Goal: Task Accomplishment & Management: Manage account settings

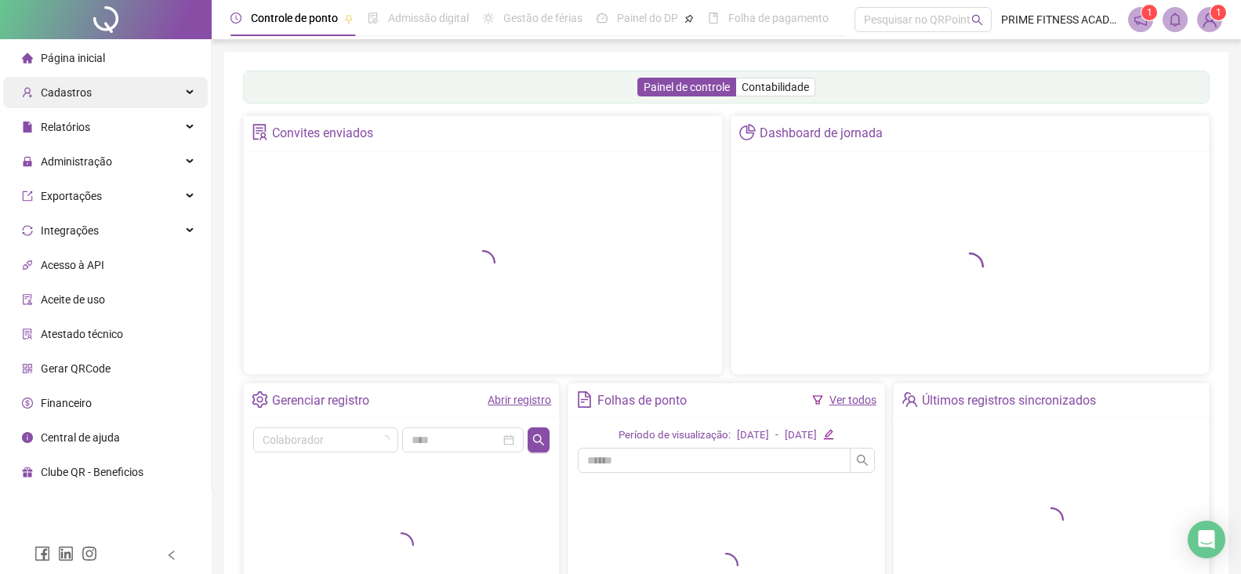
click at [104, 94] on div "Cadastros" at bounding box center [105, 92] width 205 height 31
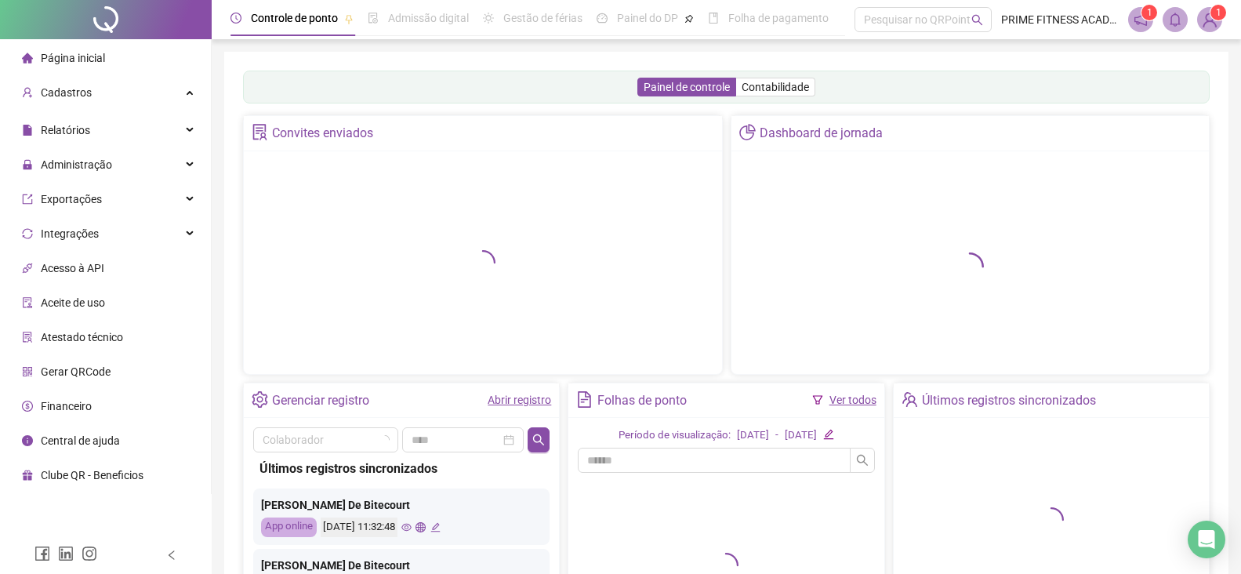
click at [139, 95] on div "Cadastros" at bounding box center [105, 92] width 205 height 31
click at [185, 93] on div "Cadastros" at bounding box center [105, 92] width 205 height 31
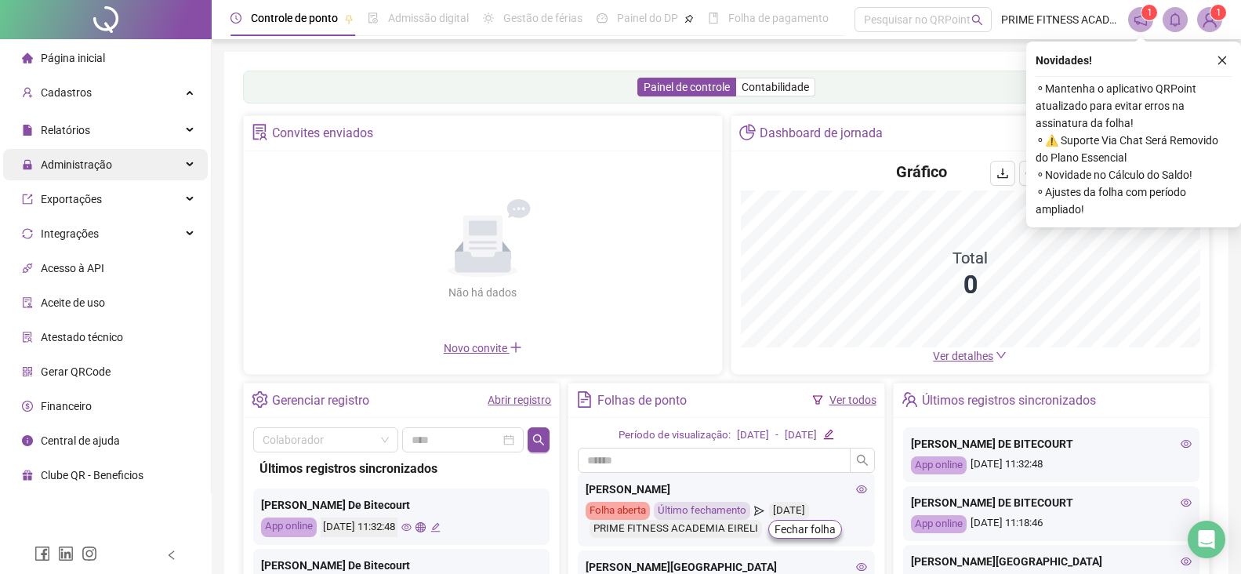
click at [189, 91] on icon at bounding box center [191, 91] width 8 height 0
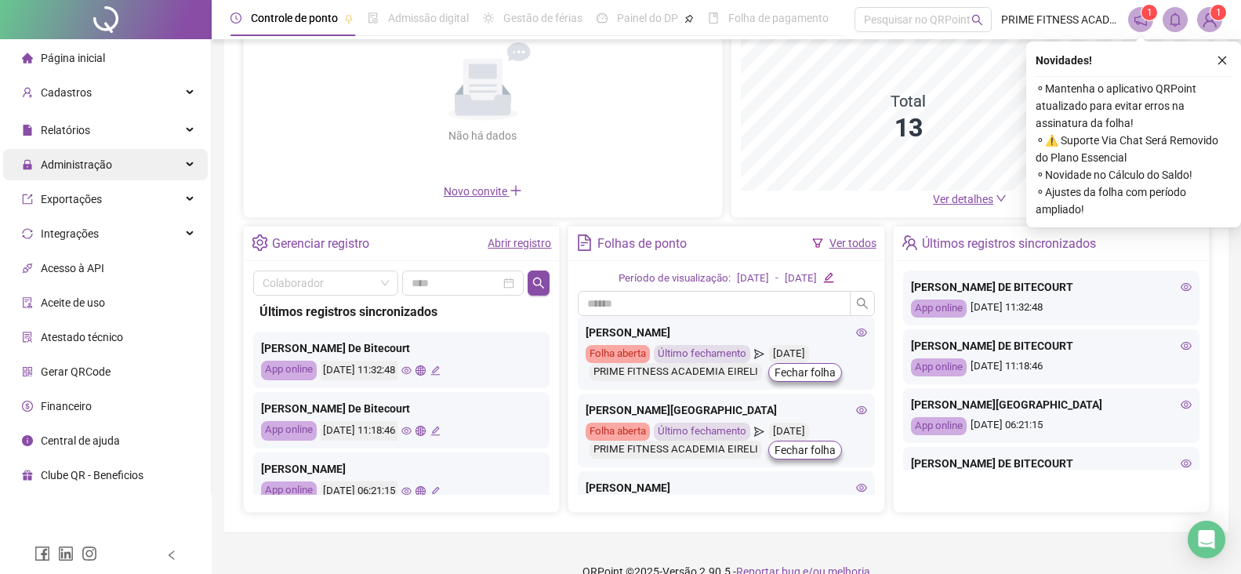
click at [189, 165] on icon at bounding box center [191, 165] width 8 height 0
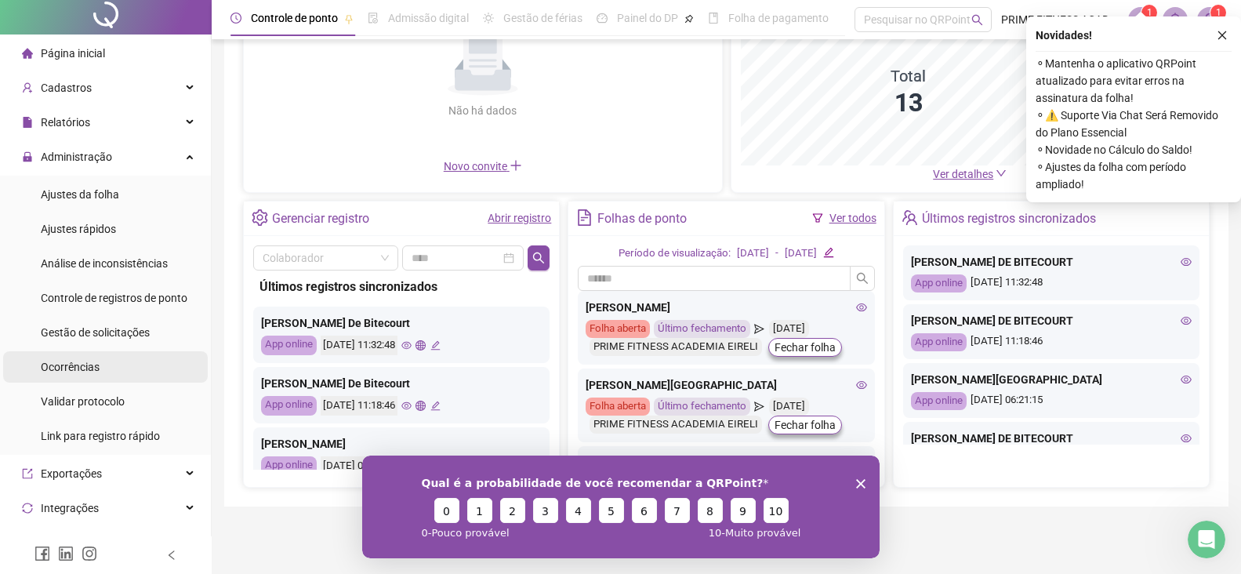
scroll to position [0, 0]
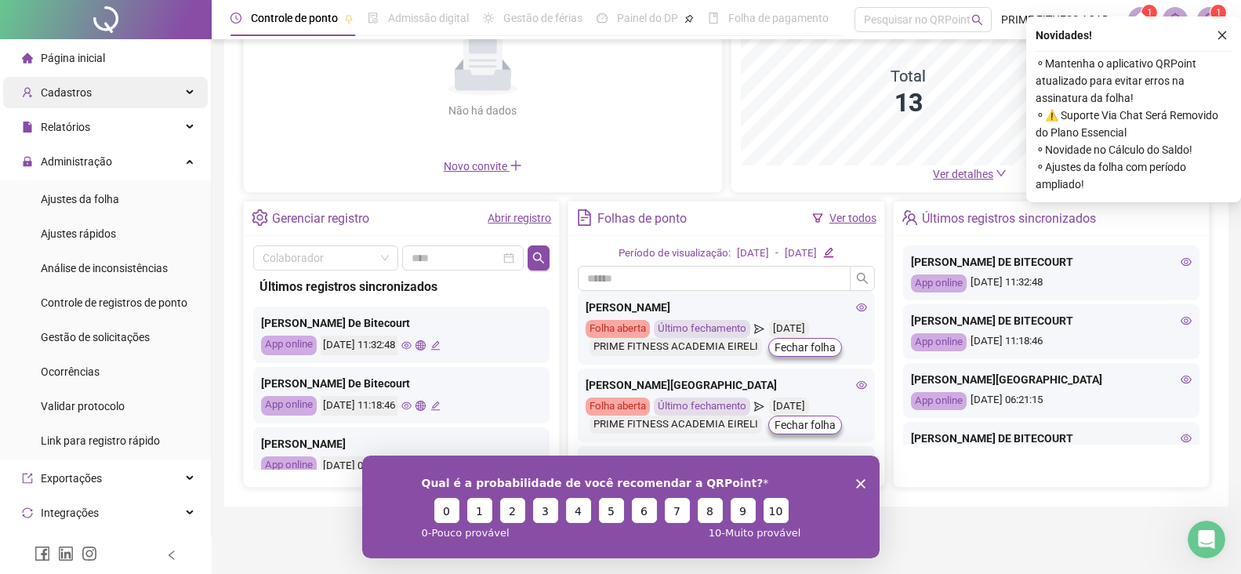
click at [90, 90] on div "Cadastros" at bounding box center [105, 92] width 205 height 31
click at [187, 93] on icon at bounding box center [191, 93] width 8 height 0
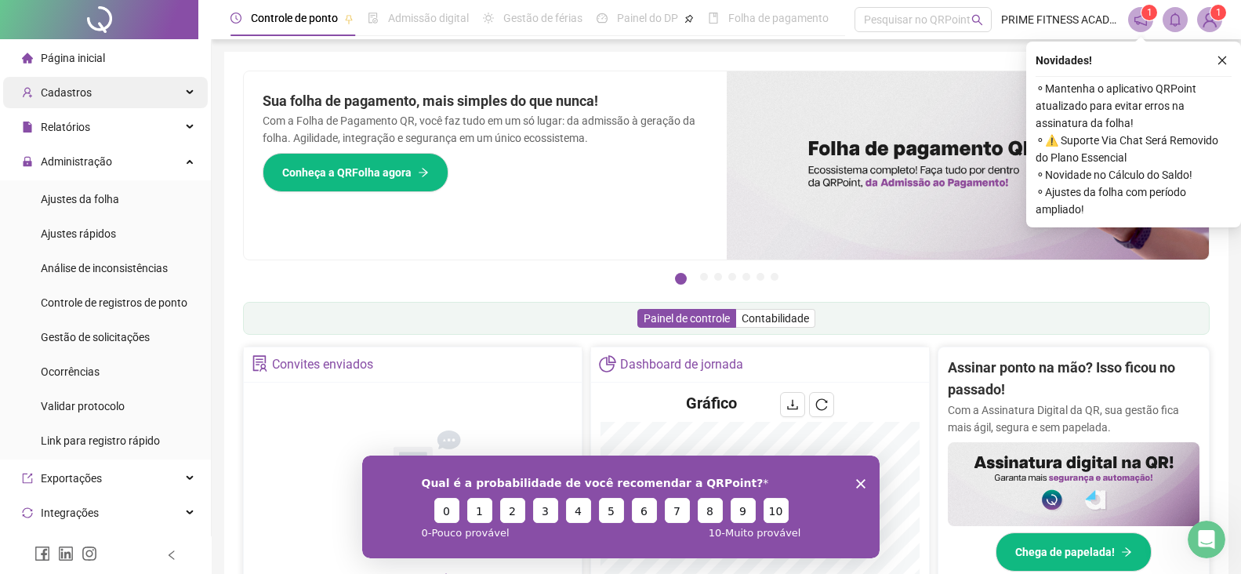
click at [187, 93] on icon at bounding box center [191, 93] width 8 height 0
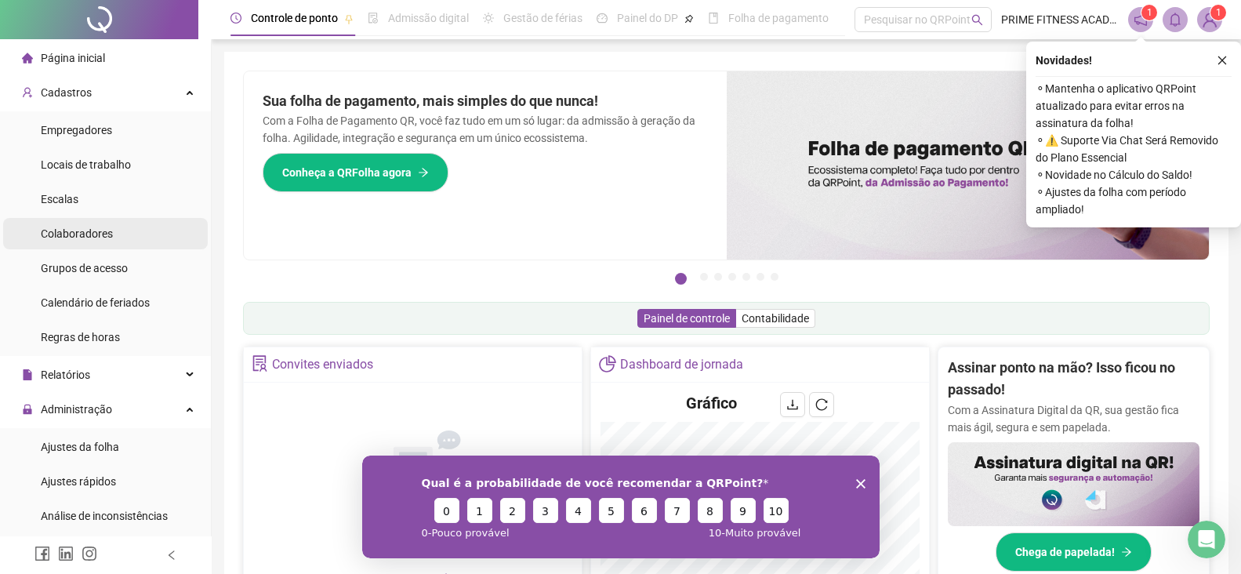
click at [100, 236] on span "Colaboradores" at bounding box center [77, 233] width 72 height 13
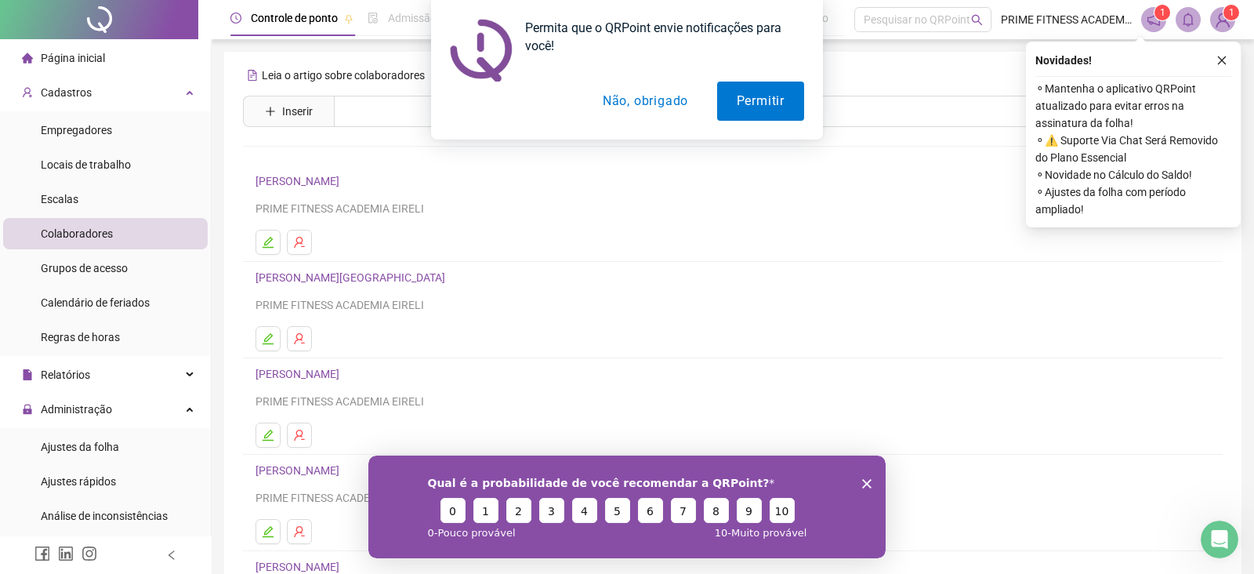
click at [1220, 60] on div "Permita que o QRPoint envie notificações para você! Permitir Não, obrigado" at bounding box center [627, 70] width 1254 height 140
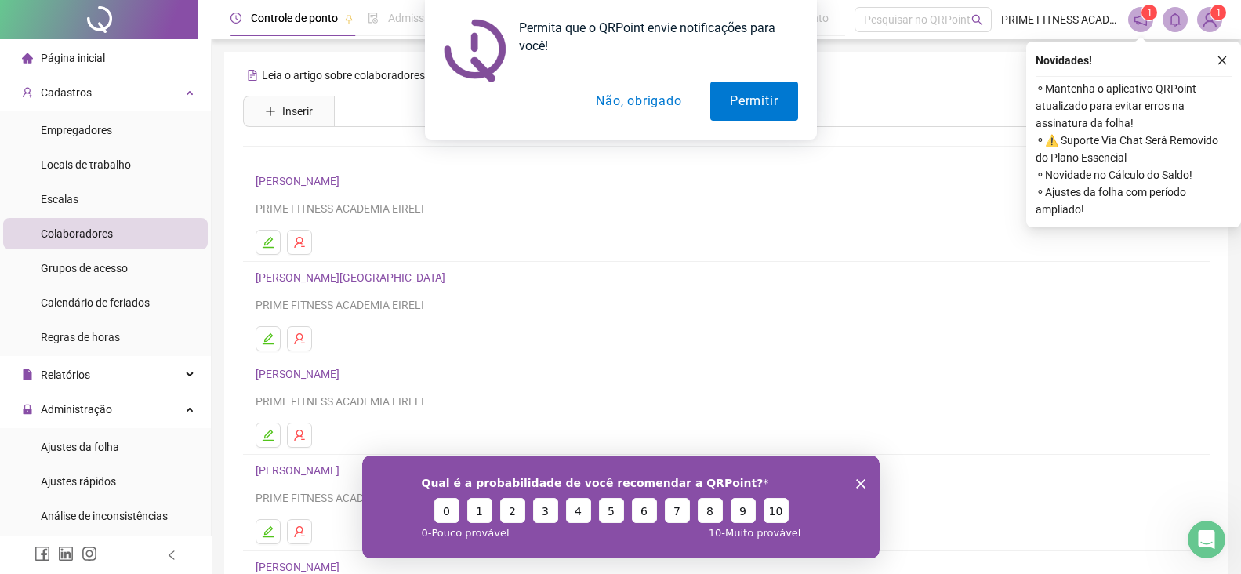
click at [648, 103] on button "Não, obrigado" at bounding box center [638, 101] width 125 height 39
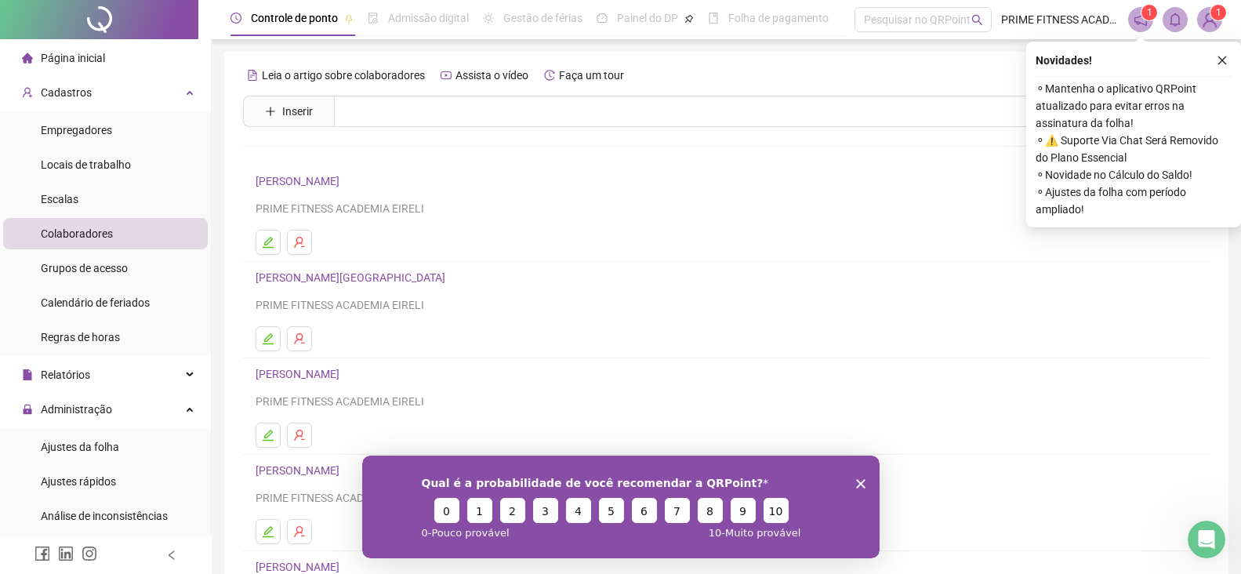
click at [303, 180] on link "[PERSON_NAME]" at bounding box center [300, 181] width 89 height 13
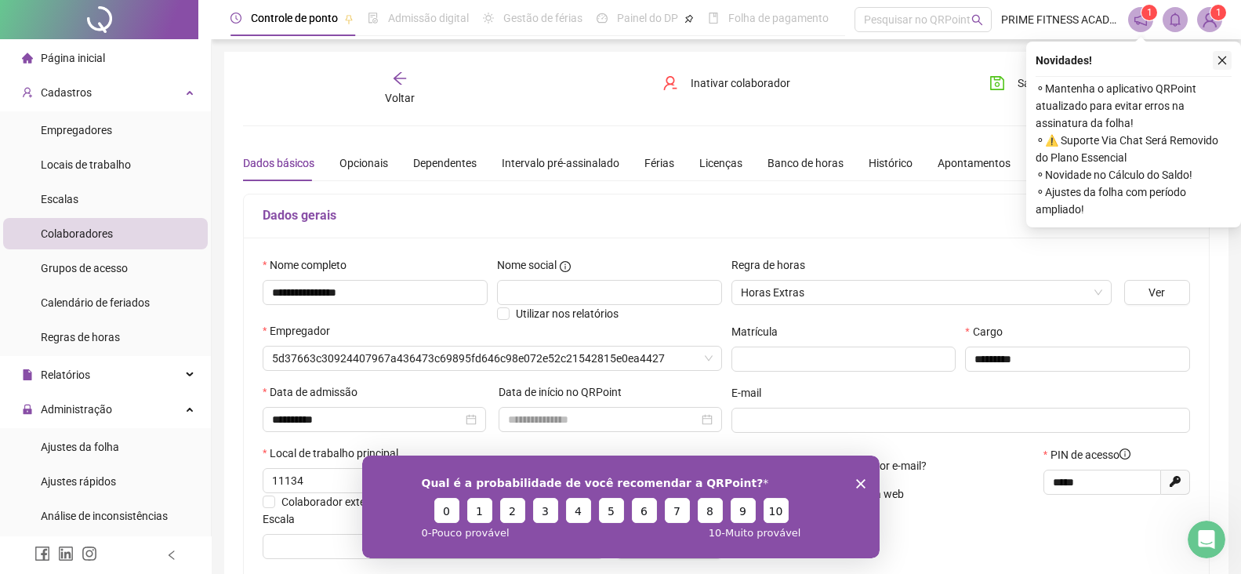
click at [1222, 66] on button "button" at bounding box center [1222, 60] width 19 height 19
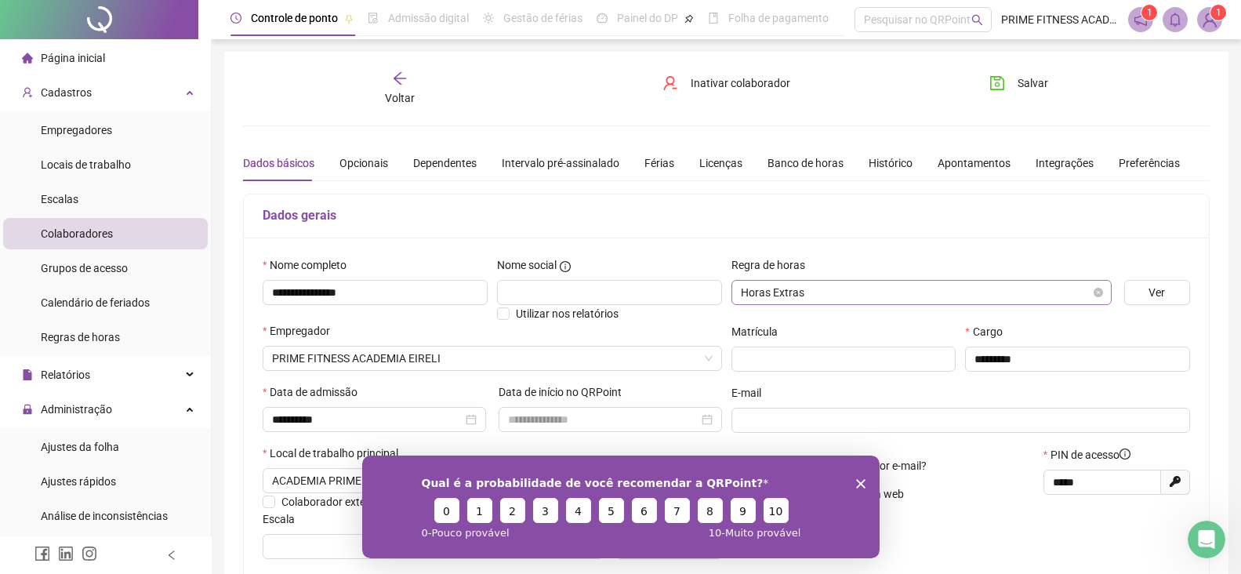
click at [984, 296] on span "Horas Extras" at bounding box center [921, 293] width 361 height 24
click at [984, 294] on span "Horas Extras" at bounding box center [921, 293] width 361 height 24
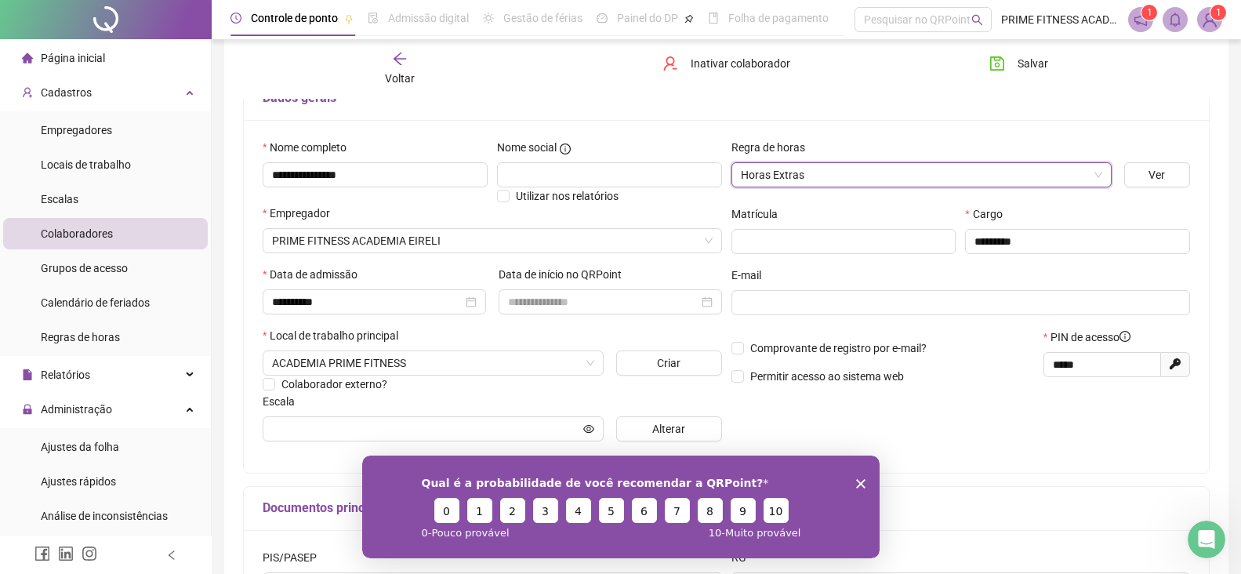
scroll to position [157, 0]
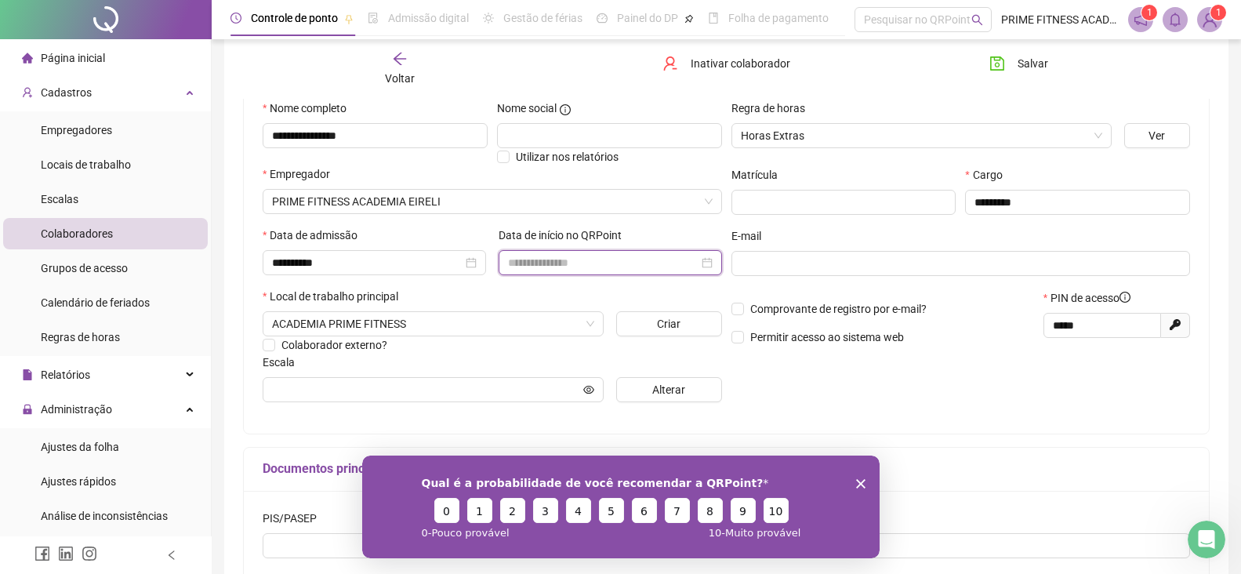
click at [541, 260] on input at bounding box center [603, 262] width 191 height 17
type input "**********"
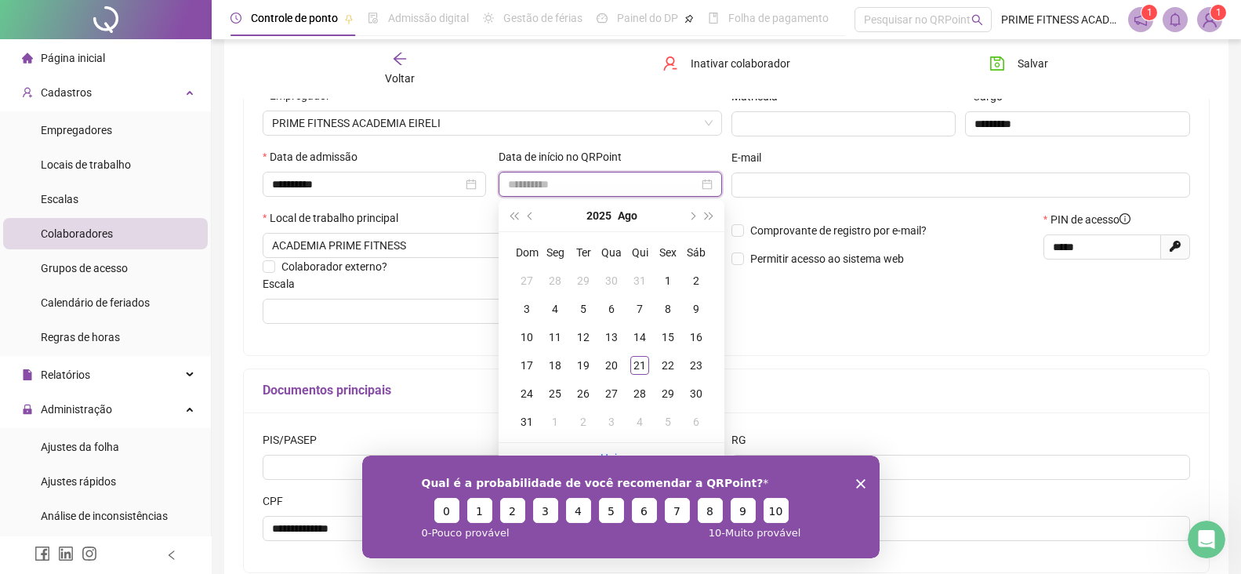
type input "**********"
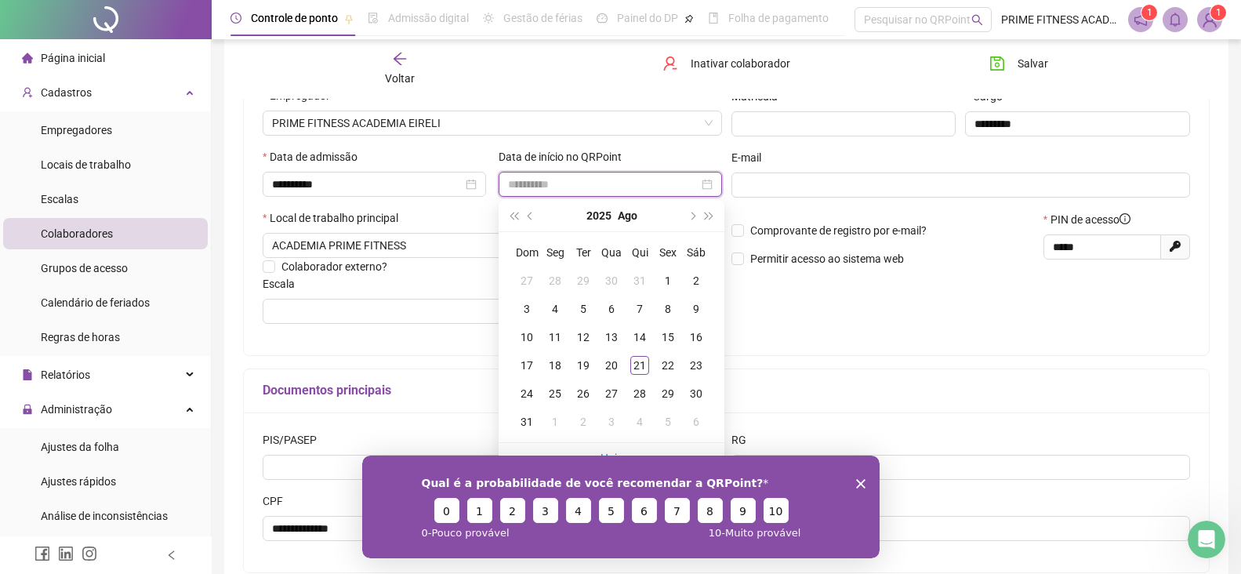
type input "**********"
click at [779, 329] on div "Regra de horas Horas Extras Ver Matrícula Cargo ********* E-mail Comprovante de…" at bounding box center [961, 178] width 469 height 315
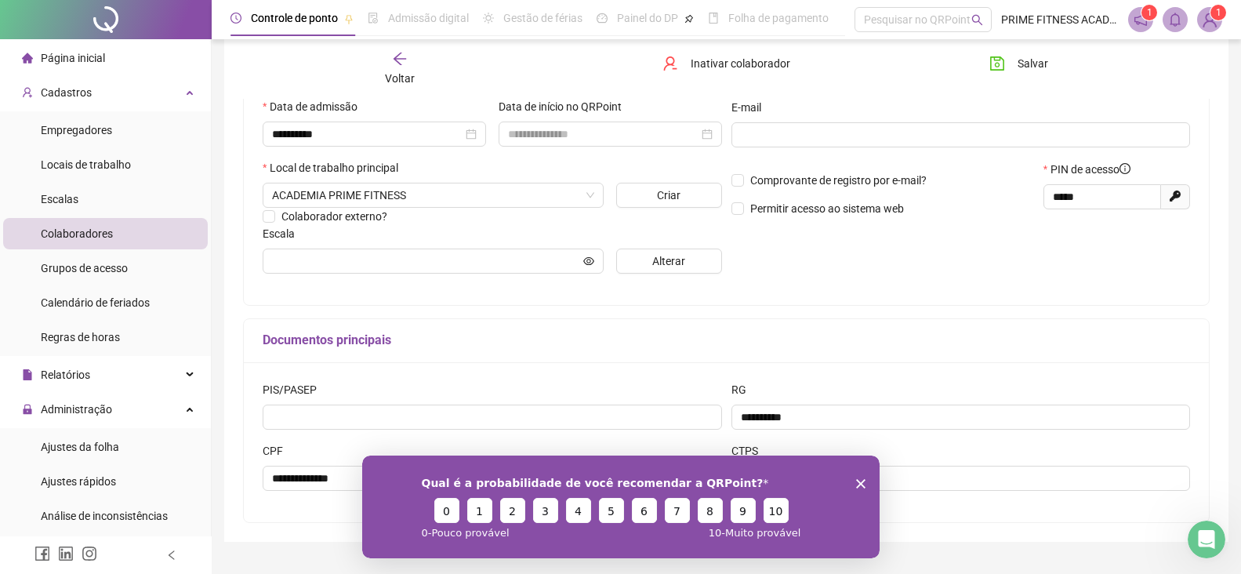
scroll to position [314, 0]
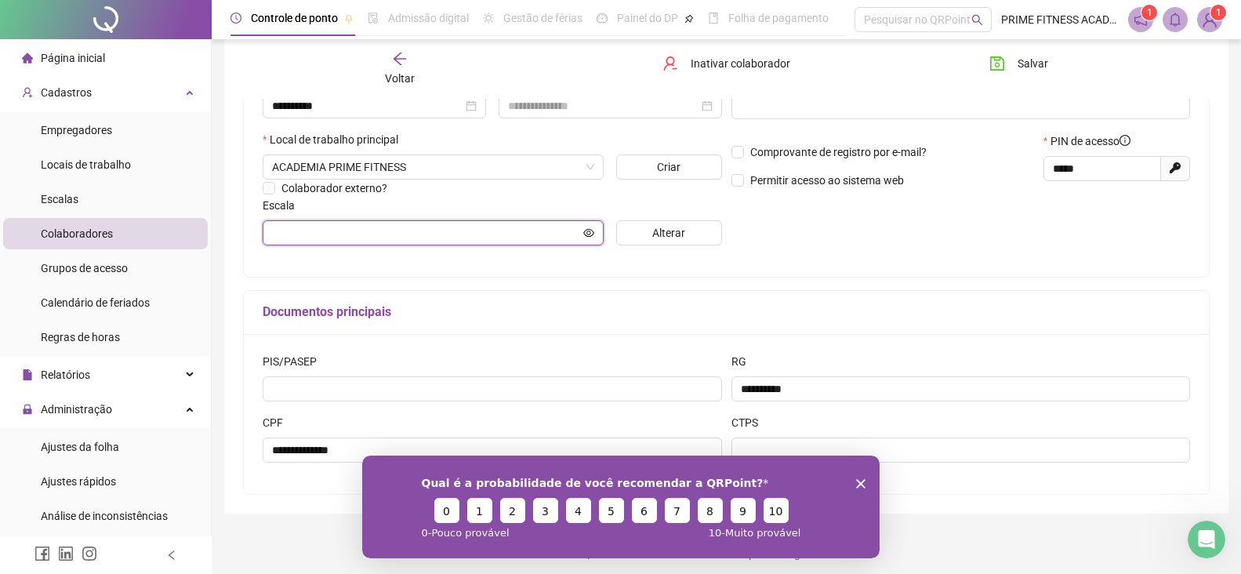
click at [462, 234] on input "text" at bounding box center [426, 232] width 308 height 17
click at [589, 230] on icon "eye" at bounding box center [588, 232] width 11 height 11
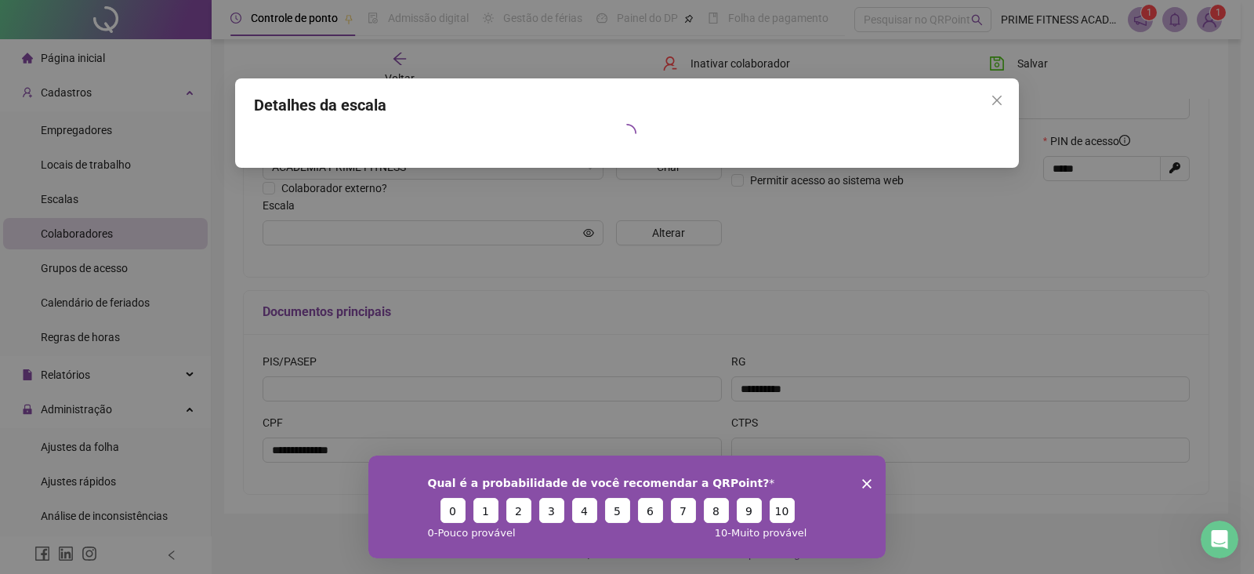
click at [865, 481] on polygon "Encerrar pesquisa" at bounding box center [866, 482] width 9 height 9
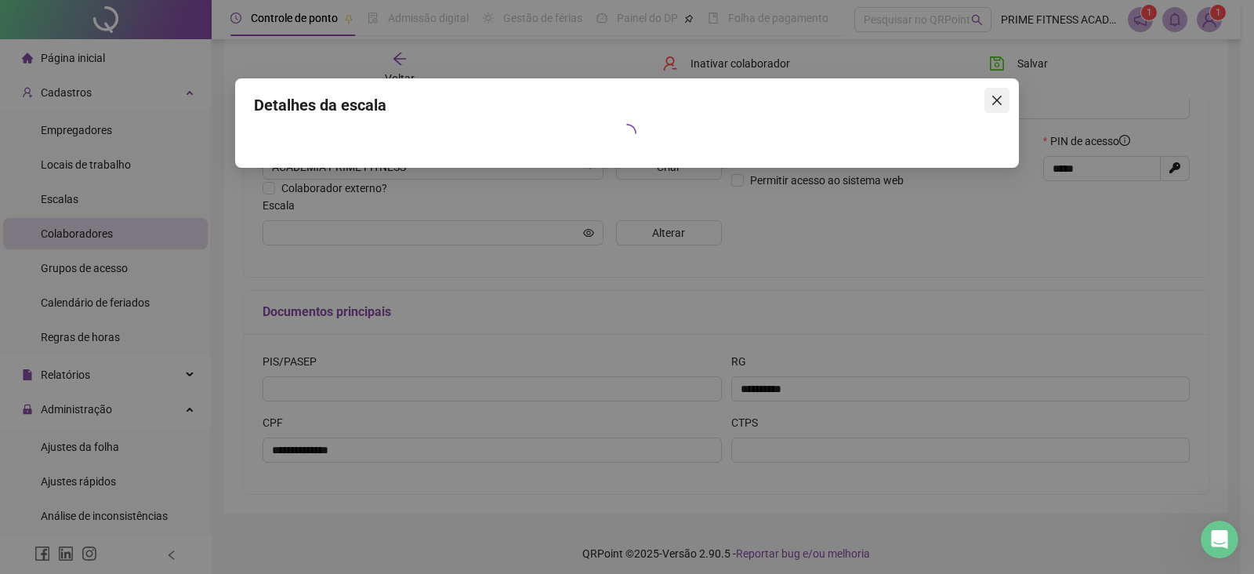
click at [996, 99] on icon "close" at bounding box center [997, 100] width 9 height 9
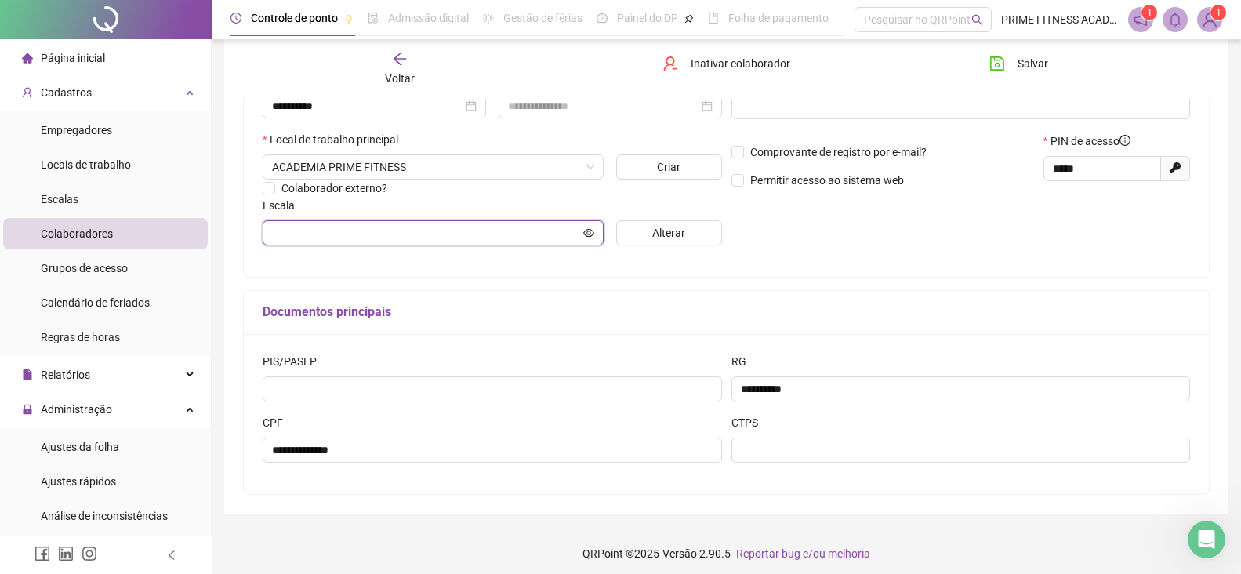
click at [321, 235] on input "text" at bounding box center [426, 232] width 308 height 17
click at [684, 238] on span "Alterar" at bounding box center [668, 232] width 33 height 17
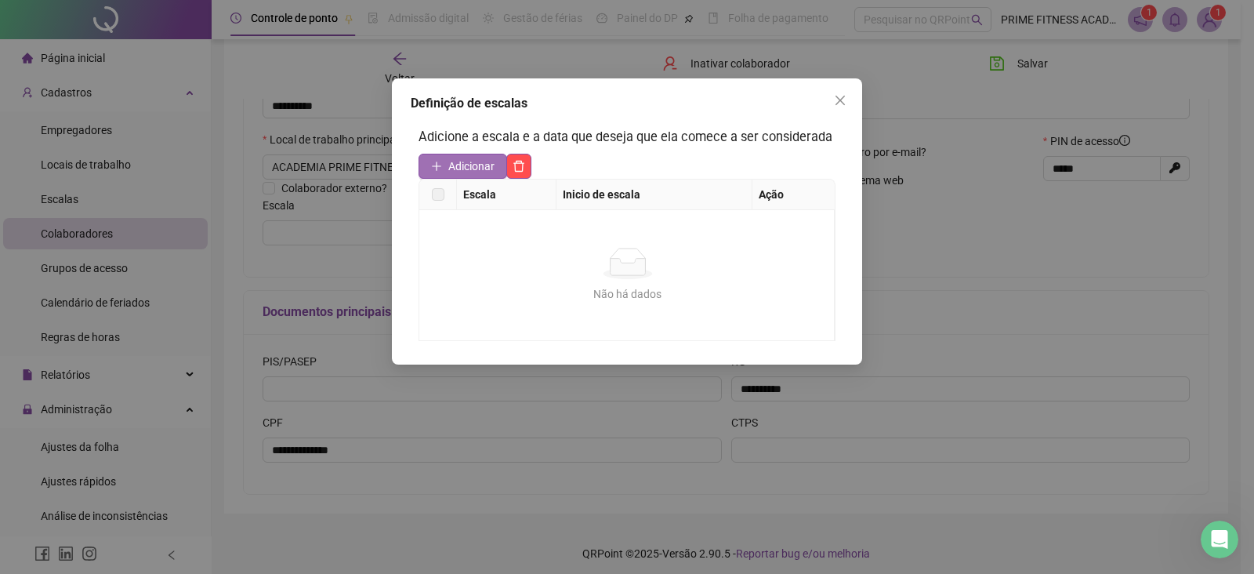
click at [459, 158] on span "Adicionar" at bounding box center [471, 166] width 46 height 17
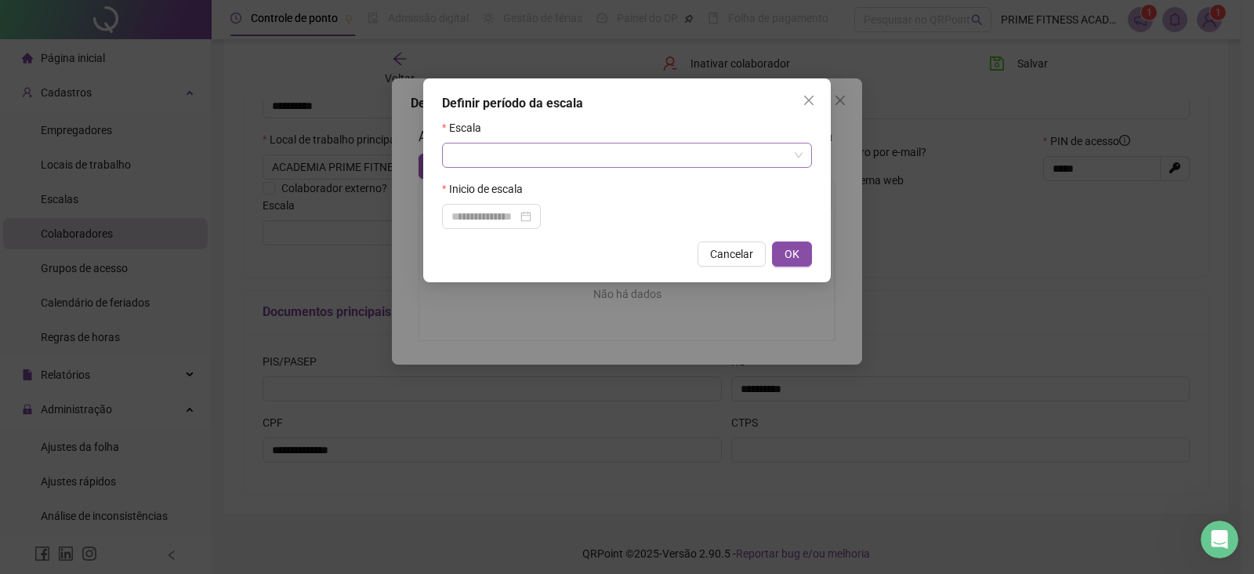
click at [597, 153] on input "search" at bounding box center [620, 155] width 337 height 24
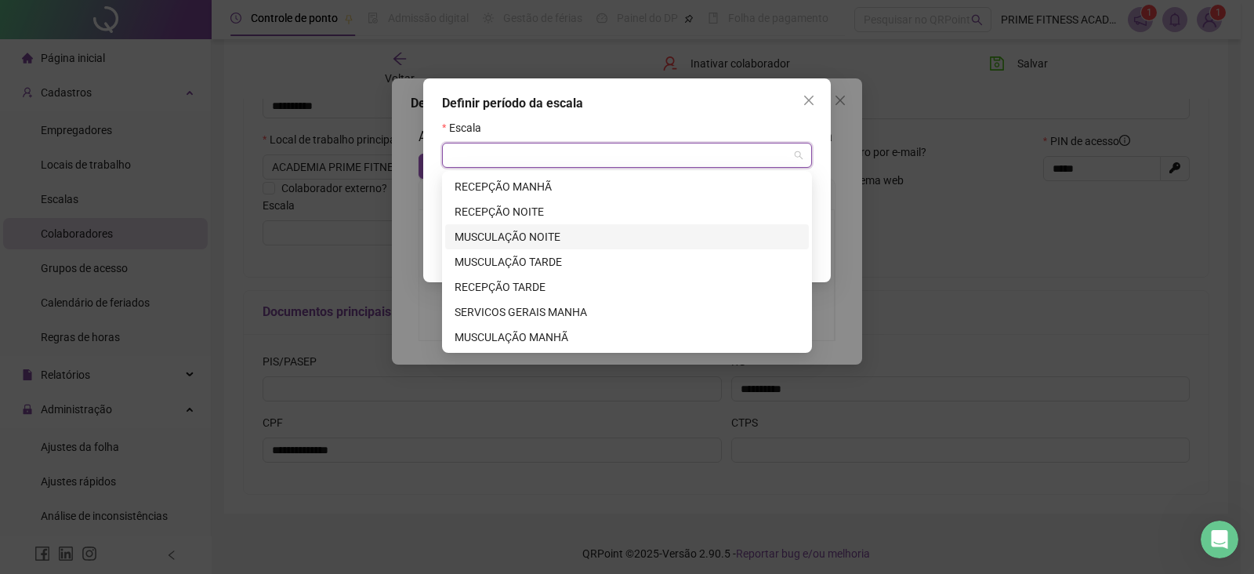
click at [532, 239] on div "MUSCULAÇÃO NOITE" at bounding box center [627, 236] width 345 height 17
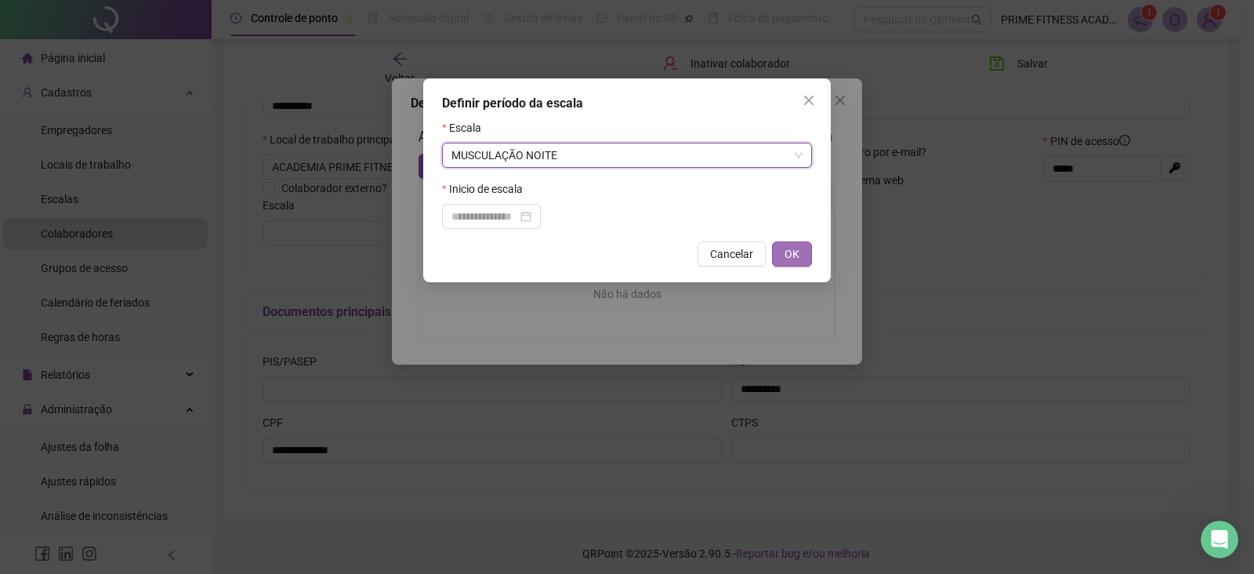
click at [789, 247] on span "OK" at bounding box center [792, 253] width 15 height 17
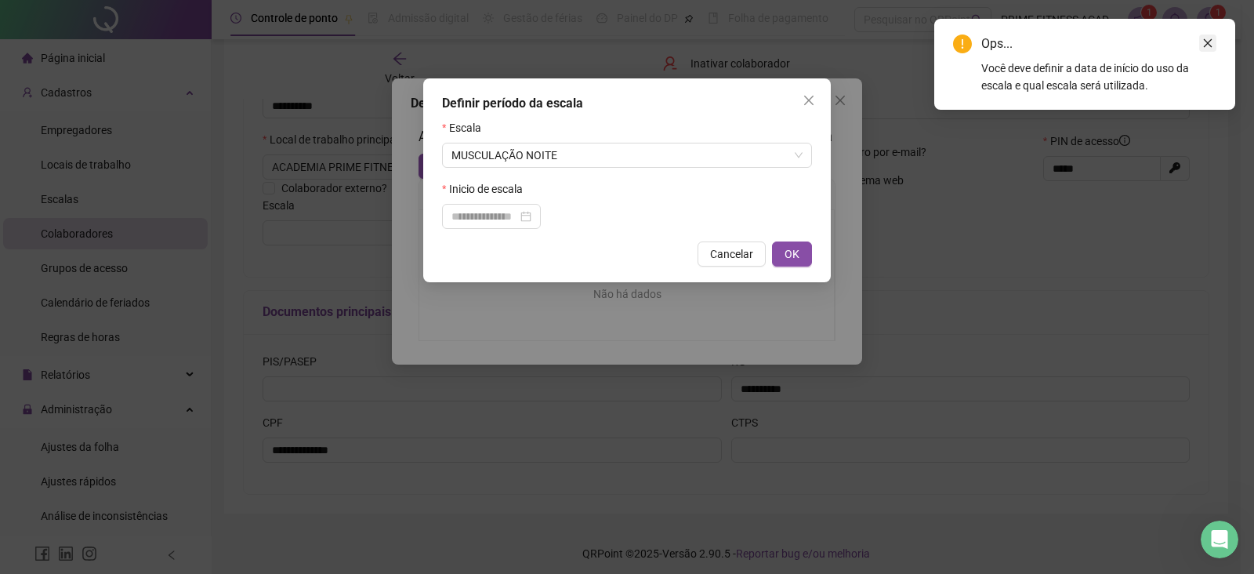
click at [1202, 46] on link "Close" at bounding box center [1208, 42] width 17 height 17
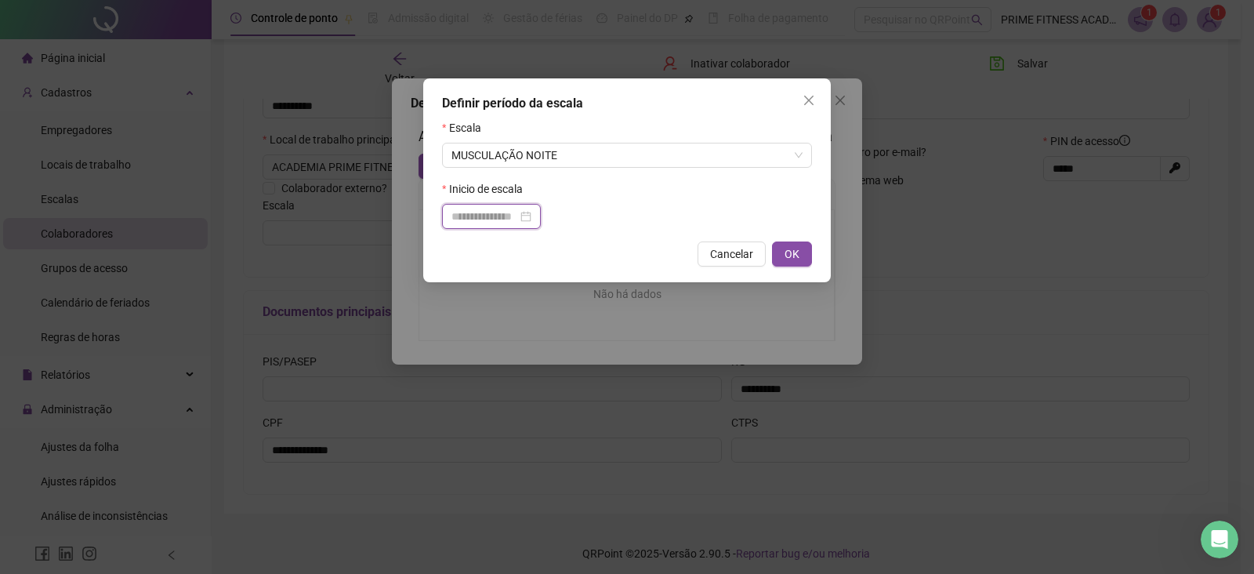
click at [484, 217] on input at bounding box center [485, 216] width 66 height 17
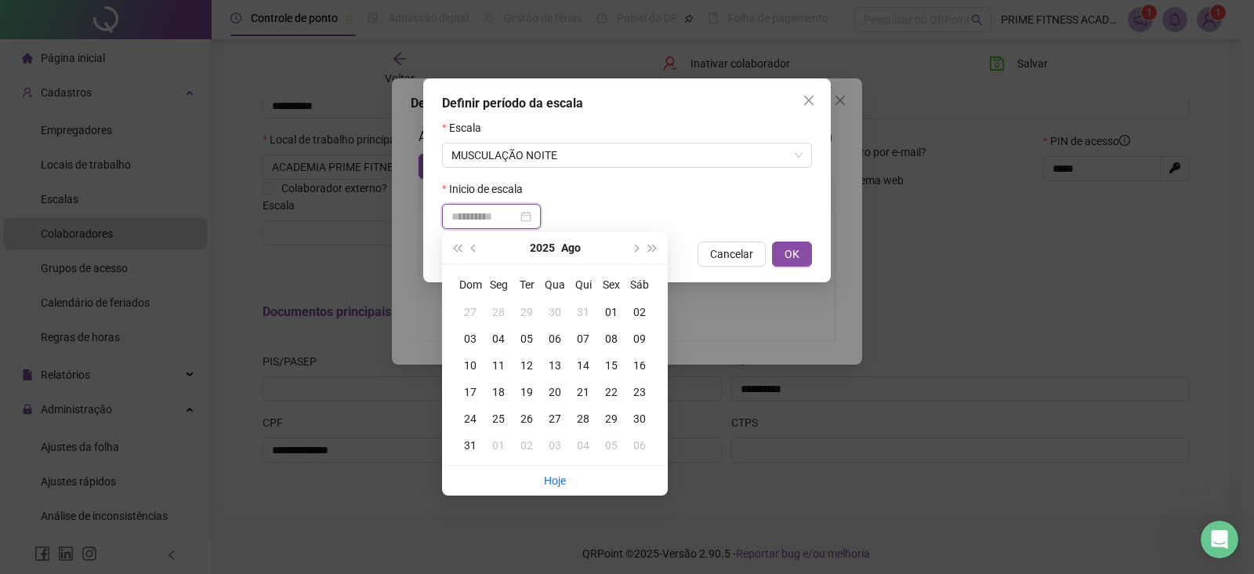
type input "**********"
click at [609, 307] on div "01" at bounding box center [611, 311] width 28 height 17
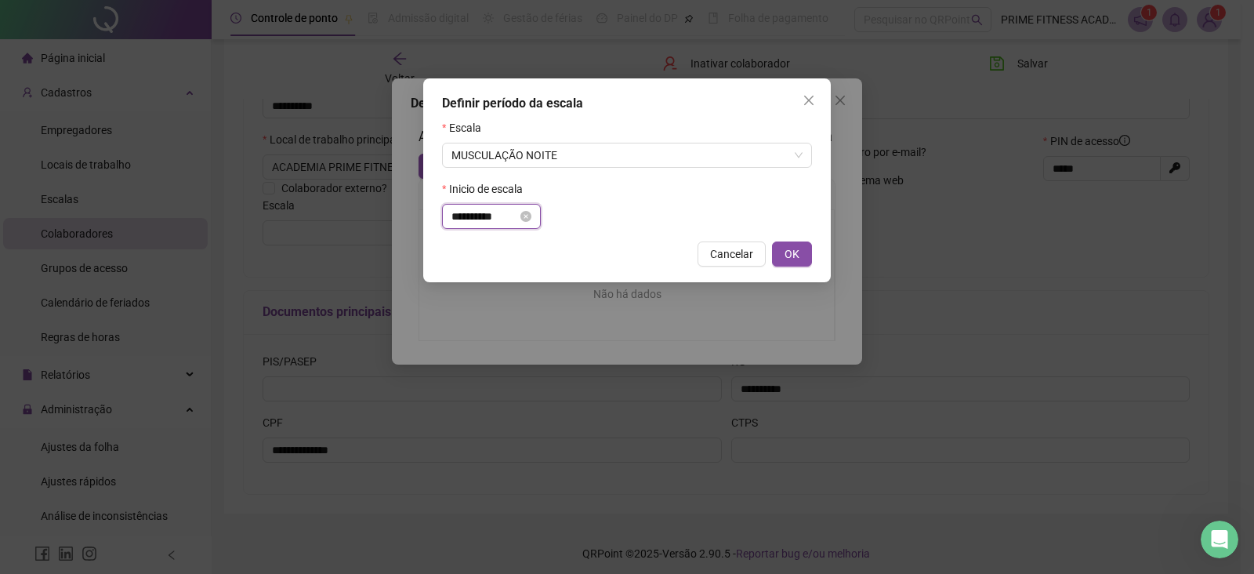
click at [505, 218] on input "**********" at bounding box center [485, 216] width 66 height 17
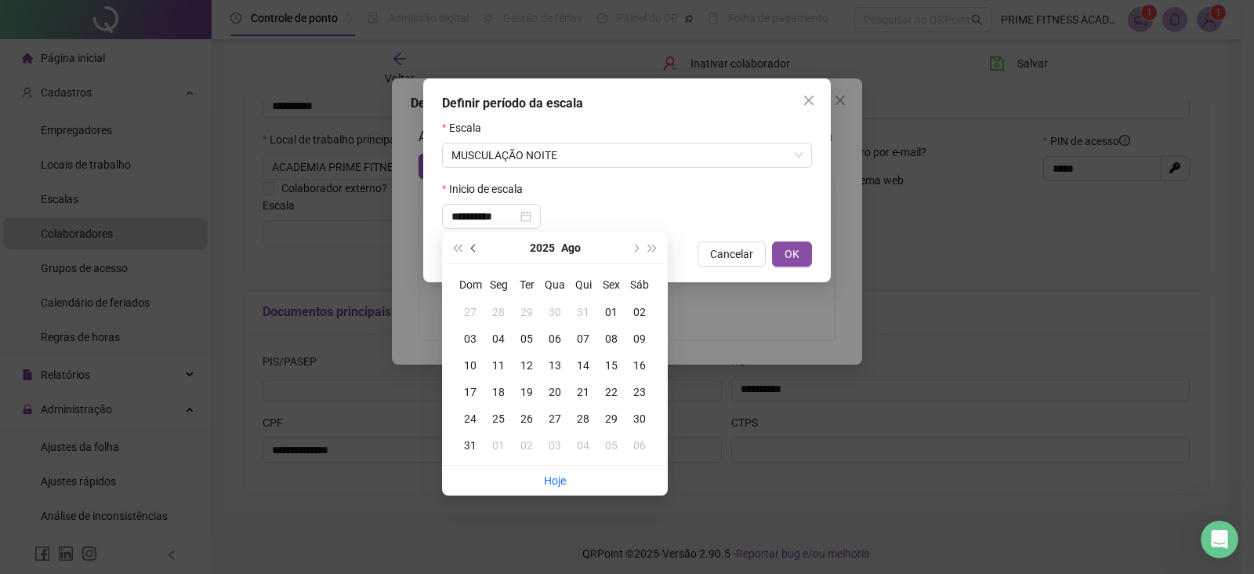
click at [476, 246] on span "prev-year" at bounding box center [475, 248] width 8 height 8
type input "**********"
click at [529, 309] on div "01" at bounding box center [527, 311] width 28 height 17
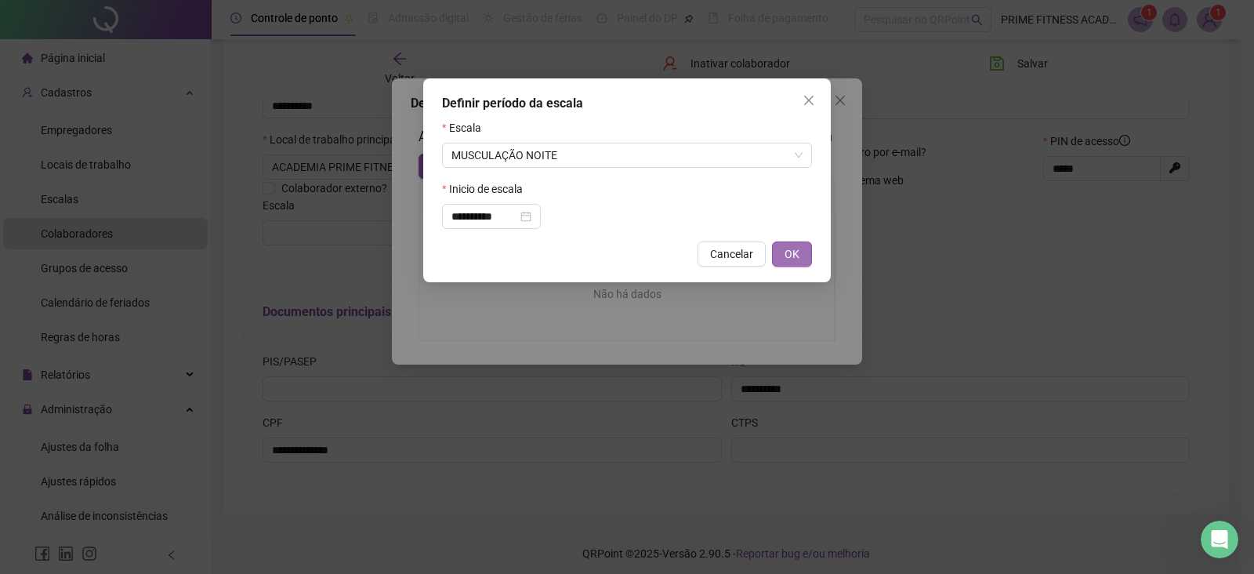
click at [791, 249] on span "OK" at bounding box center [792, 253] width 15 height 17
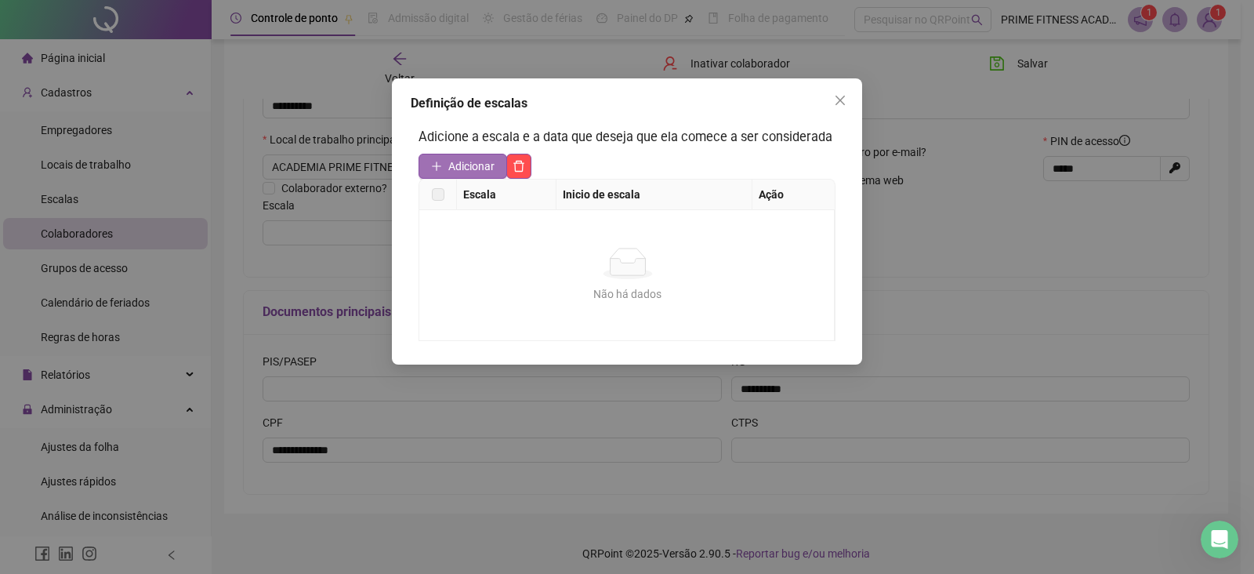
click at [481, 165] on span "Adicionar" at bounding box center [471, 166] width 46 height 17
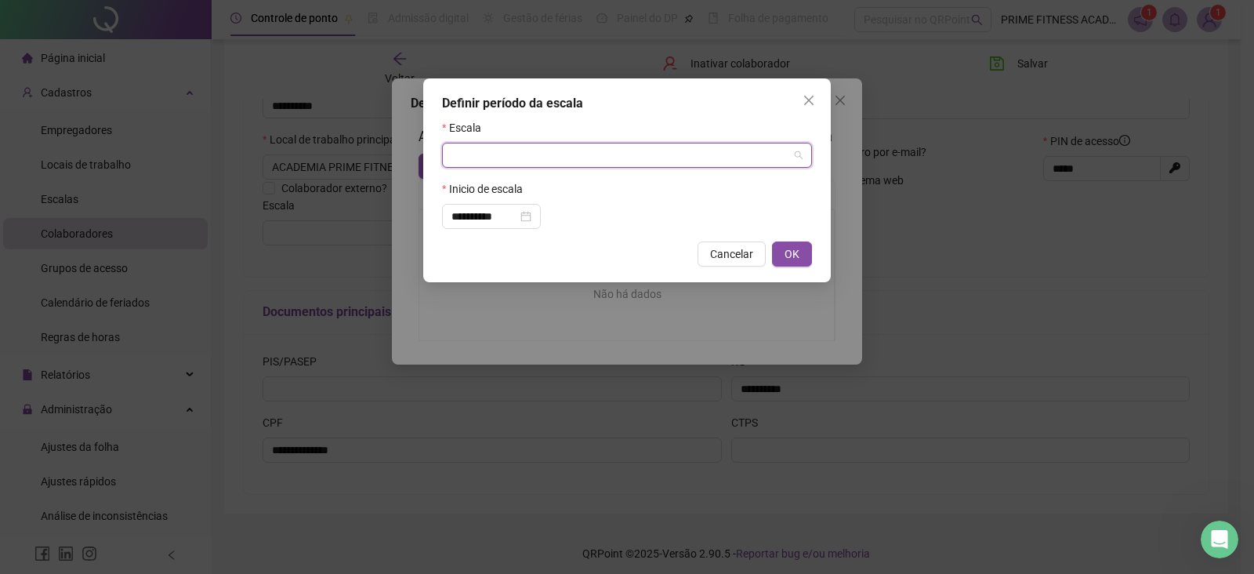
click at [492, 151] on input "search" at bounding box center [620, 155] width 337 height 24
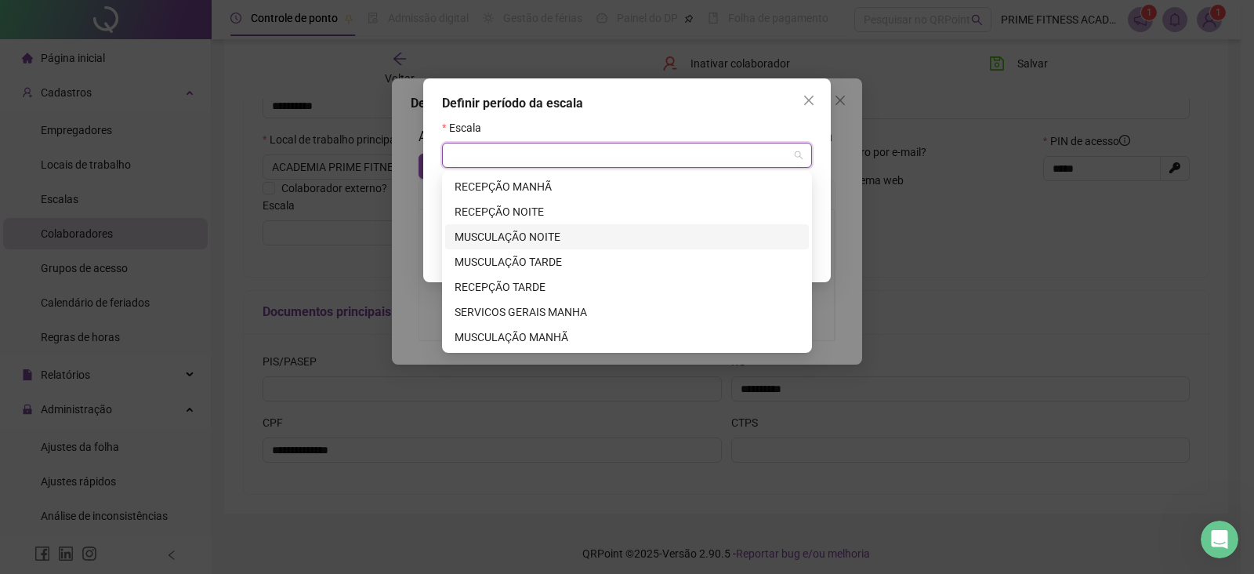
click at [539, 232] on div "MUSCULAÇÃO NOITE" at bounding box center [627, 236] width 345 height 17
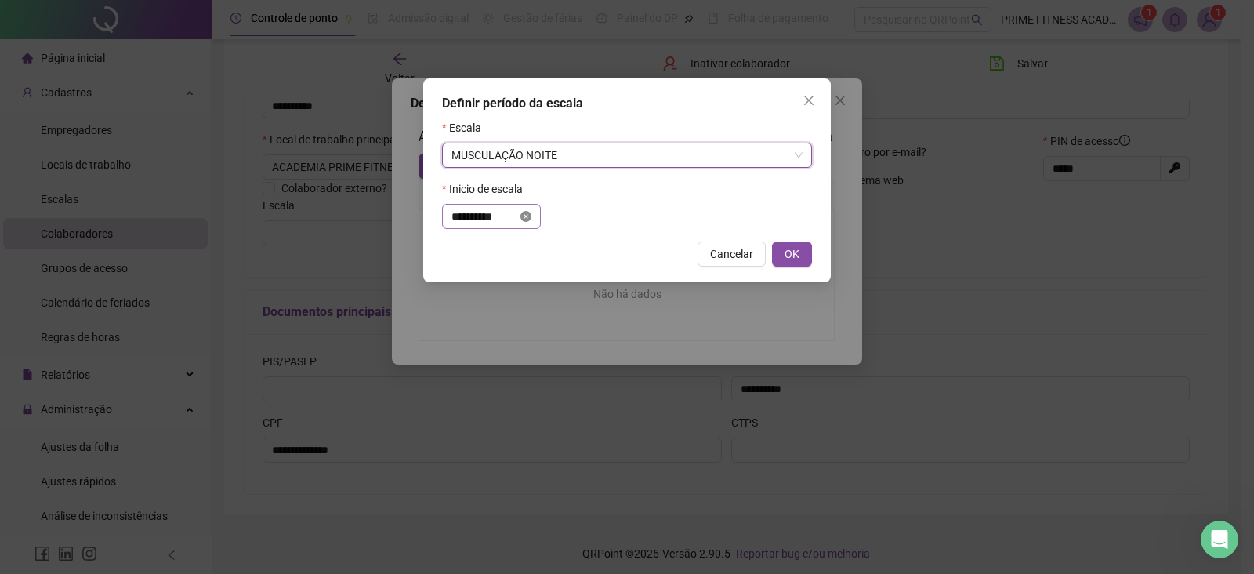
click at [532, 216] on icon "close-circle" at bounding box center [526, 216] width 11 height 11
click at [494, 216] on input at bounding box center [485, 216] width 66 height 17
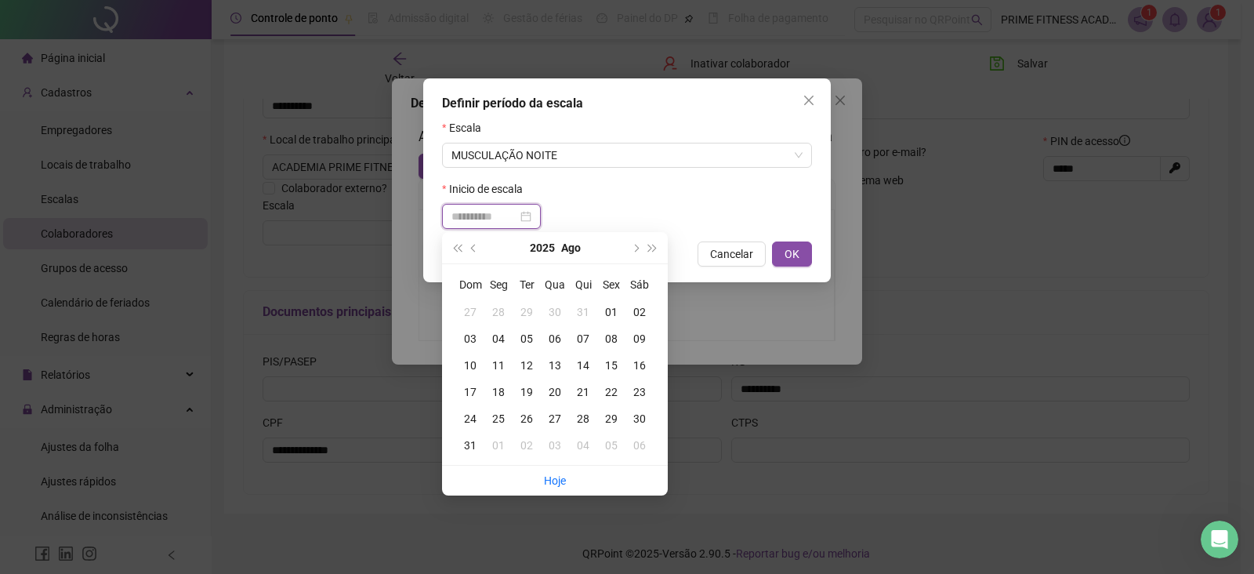
type input "**********"
click at [608, 310] on div "01" at bounding box center [611, 311] width 28 height 17
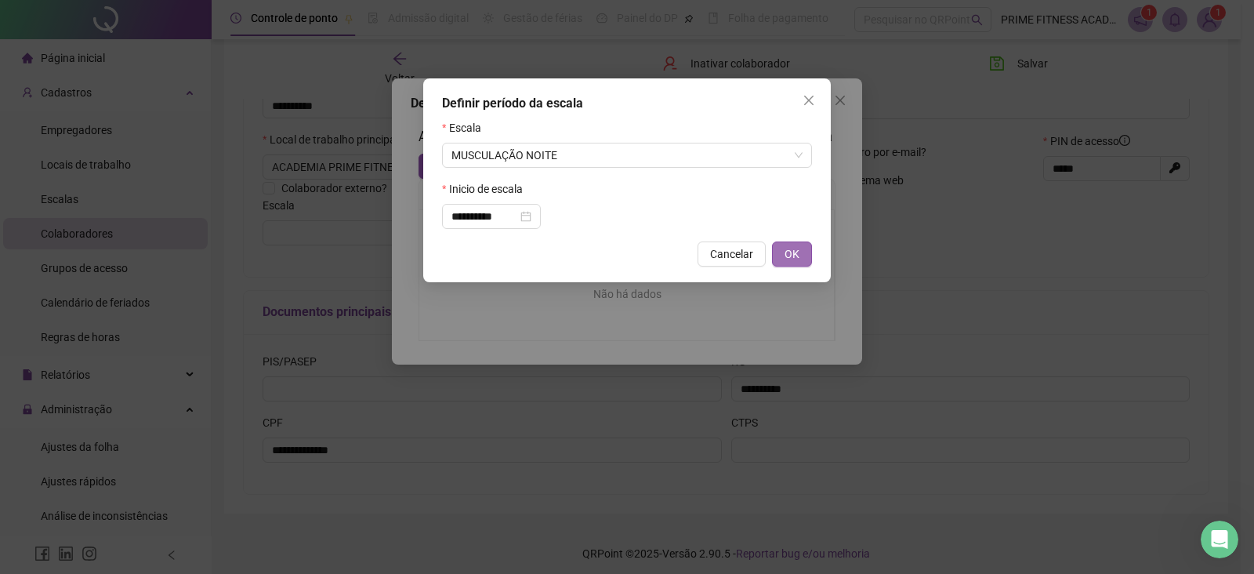
click at [797, 252] on span "OK" at bounding box center [792, 253] width 15 height 17
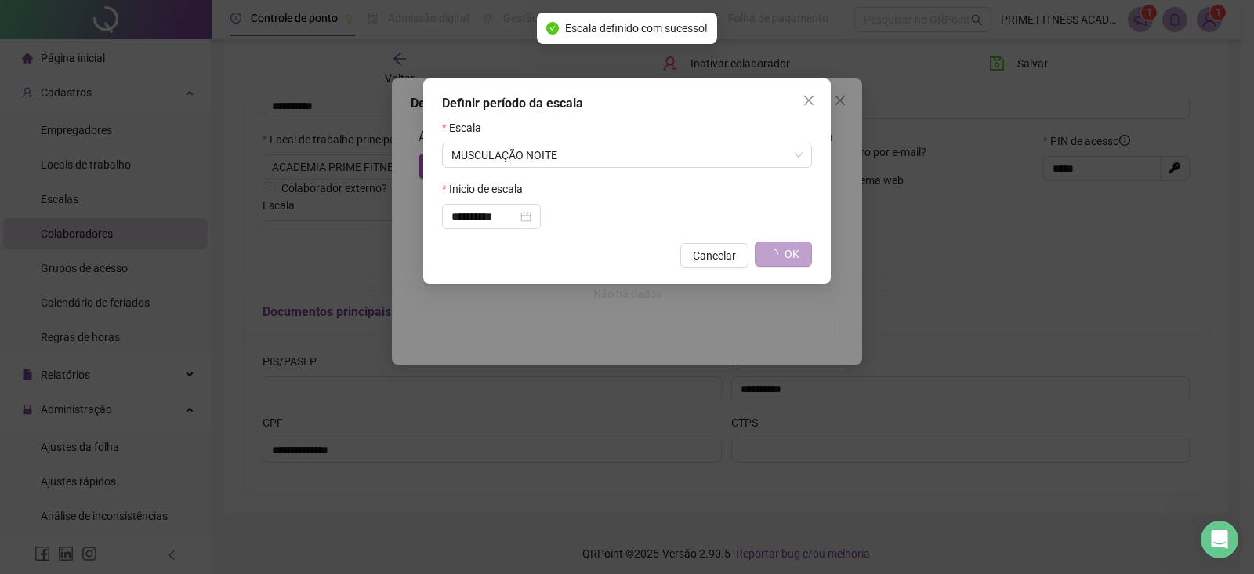
type input "**********"
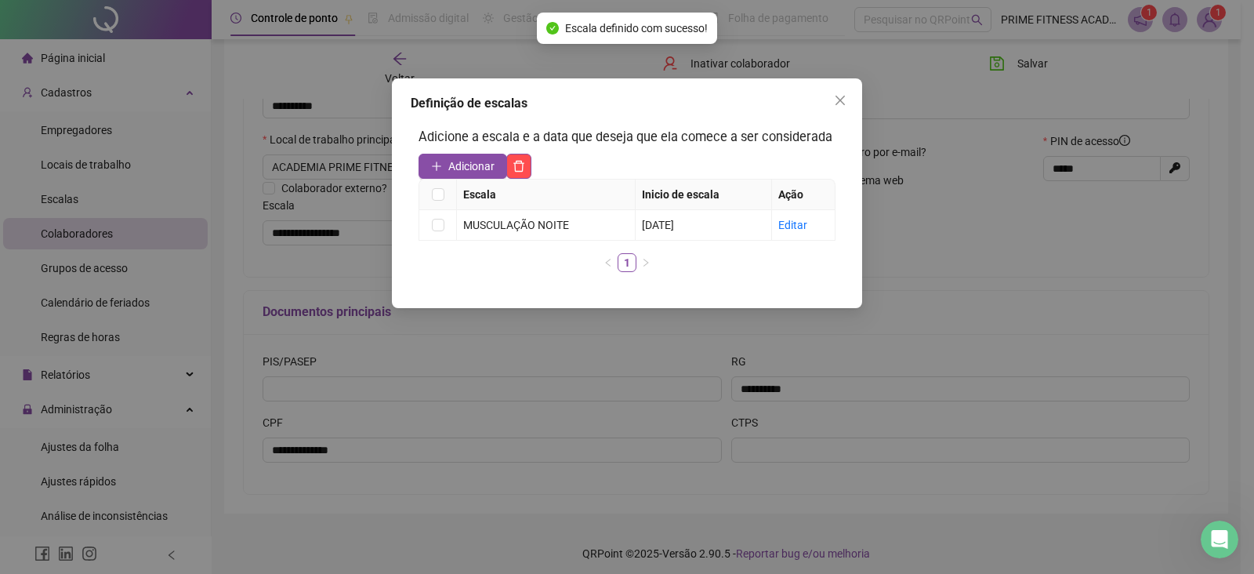
click at [840, 96] on icon "close" at bounding box center [840, 100] width 13 height 13
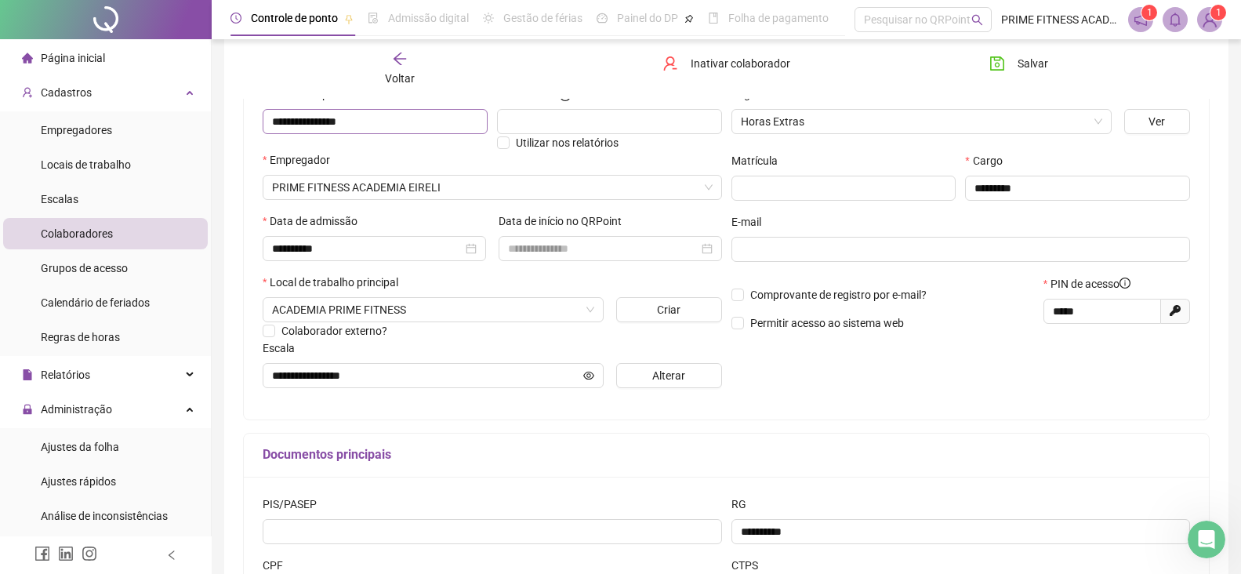
scroll to position [157, 0]
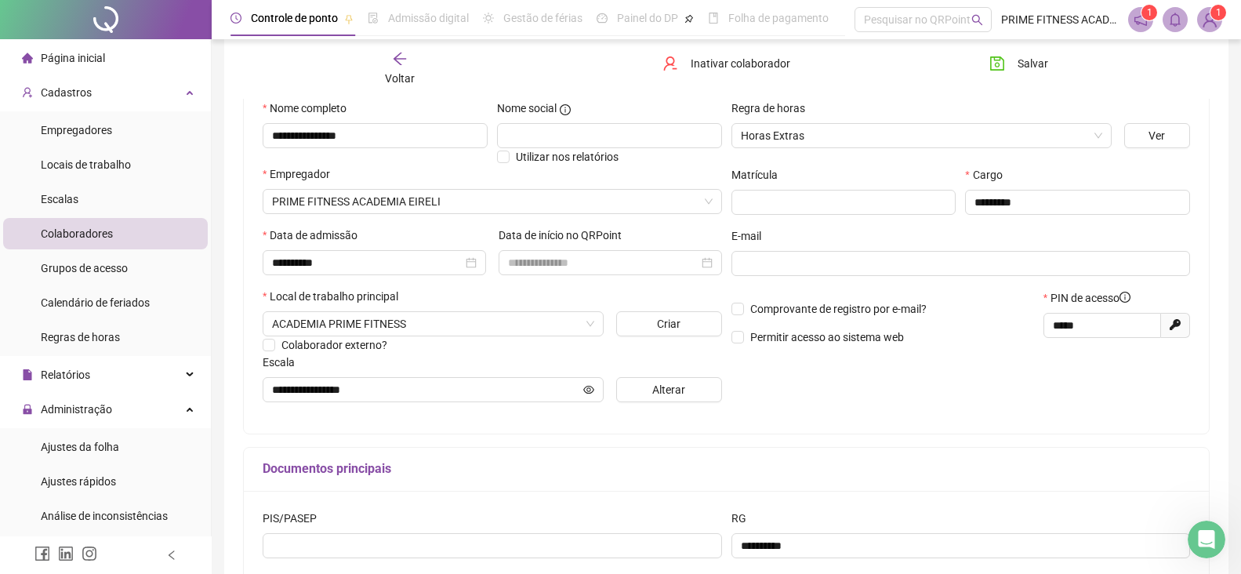
click at [401, 56] on icon "arrow-left" at bounding box center [400, 59] width 16 height 16
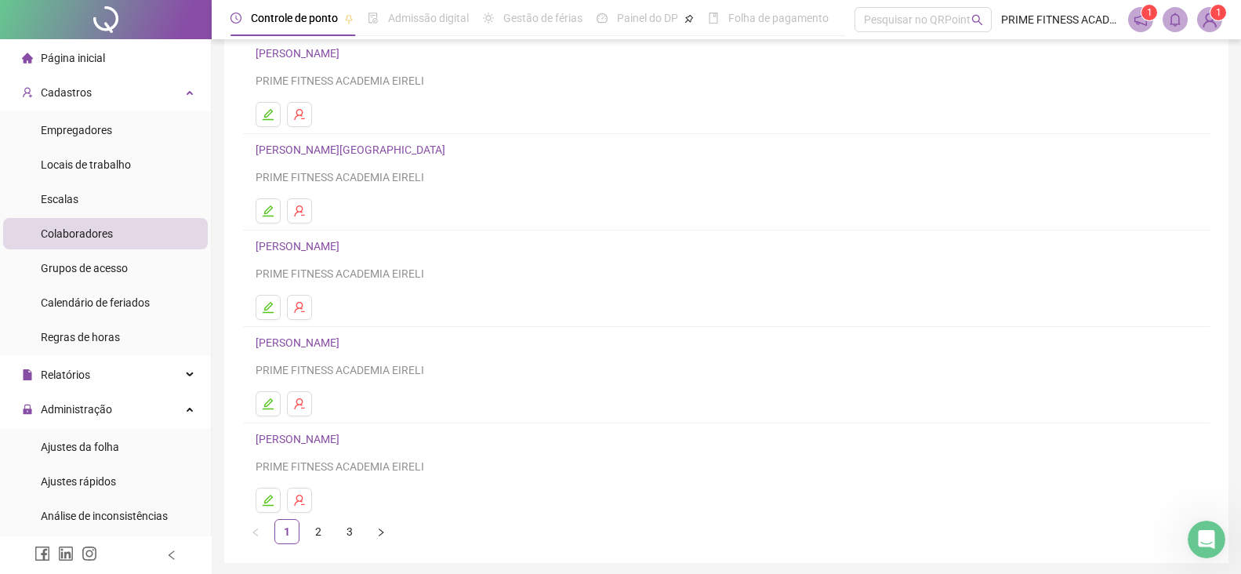
scroll to position [184, 0]
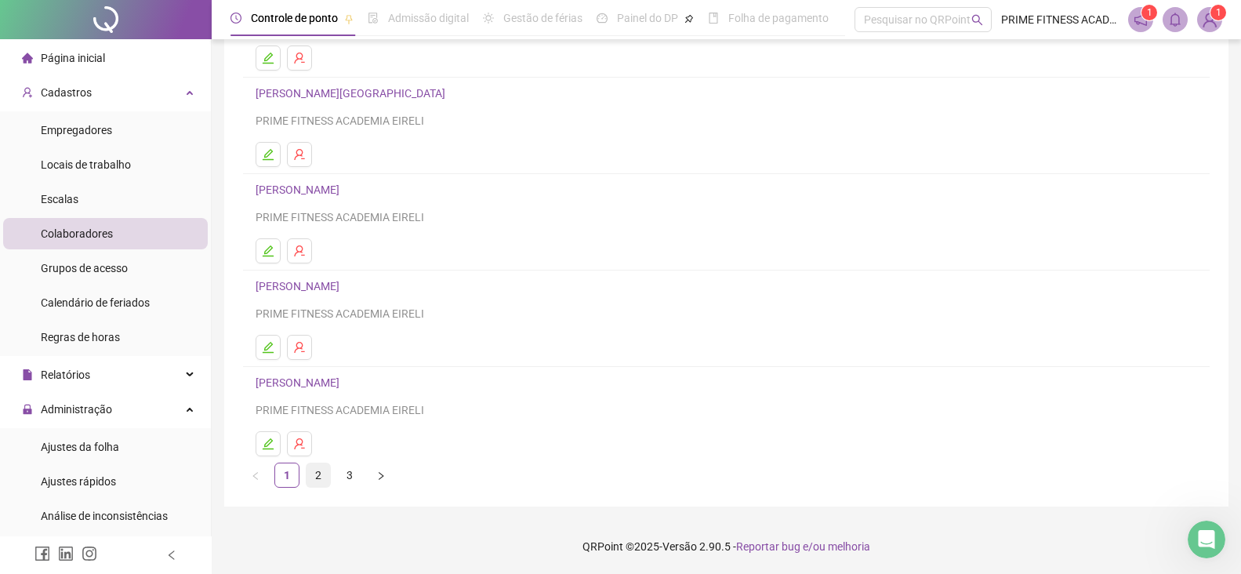
click at [315, 475] on link "2" at bounding box center [319, 475] width 24 height 24
click at [310, 285] on link "[PERSON_NAME]" at bounding box center [300, 286] width 89 height 13
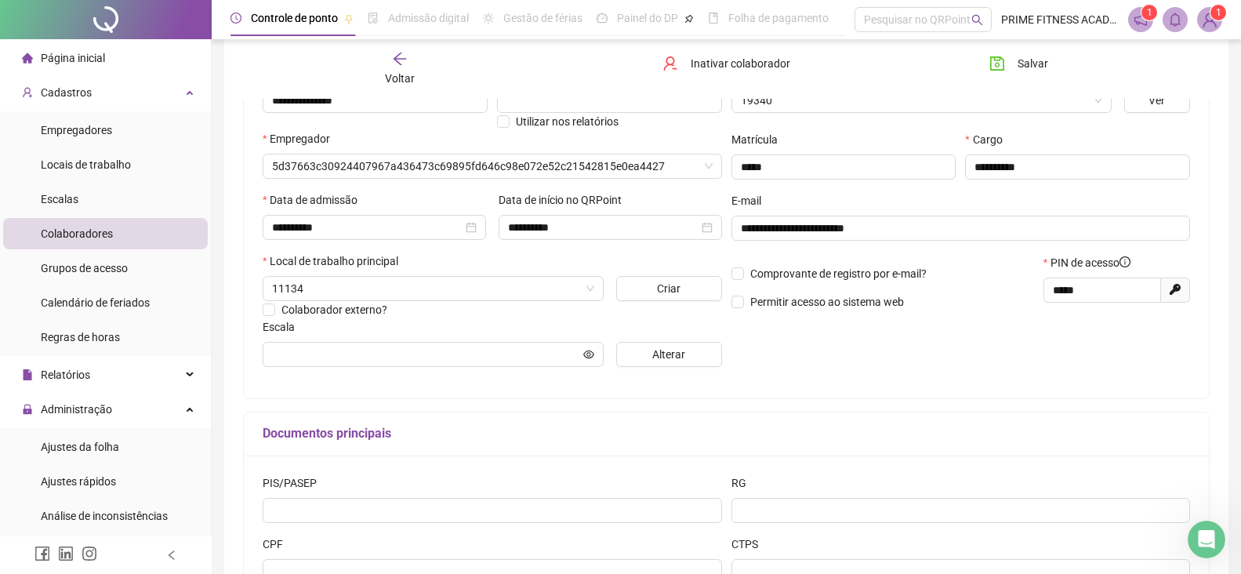
type input "**********"
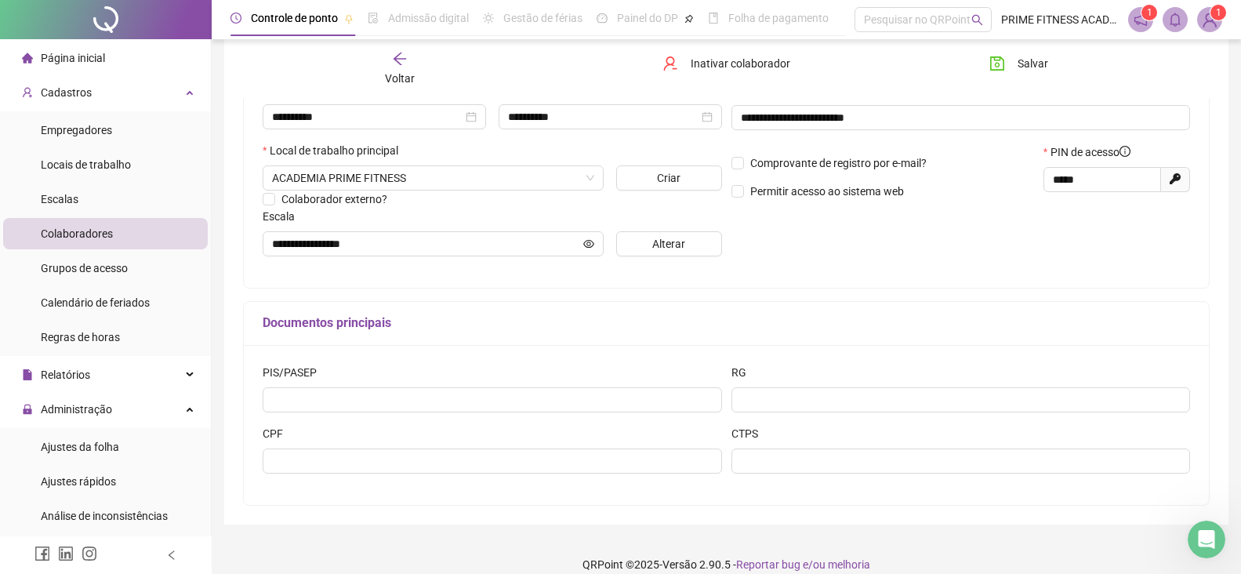
scroll to position [321, 0]
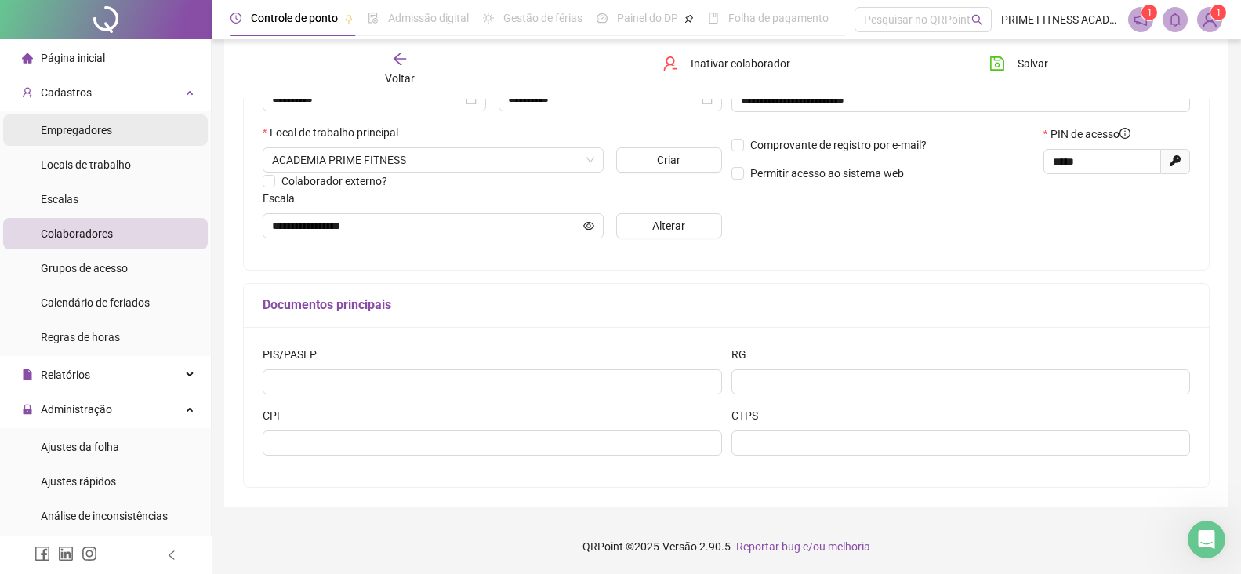
click at [89, 130] on span "Empregadores" at bounding box center [76, 130] width 71 height 13
